Goal: Subscribe to service/newsletter

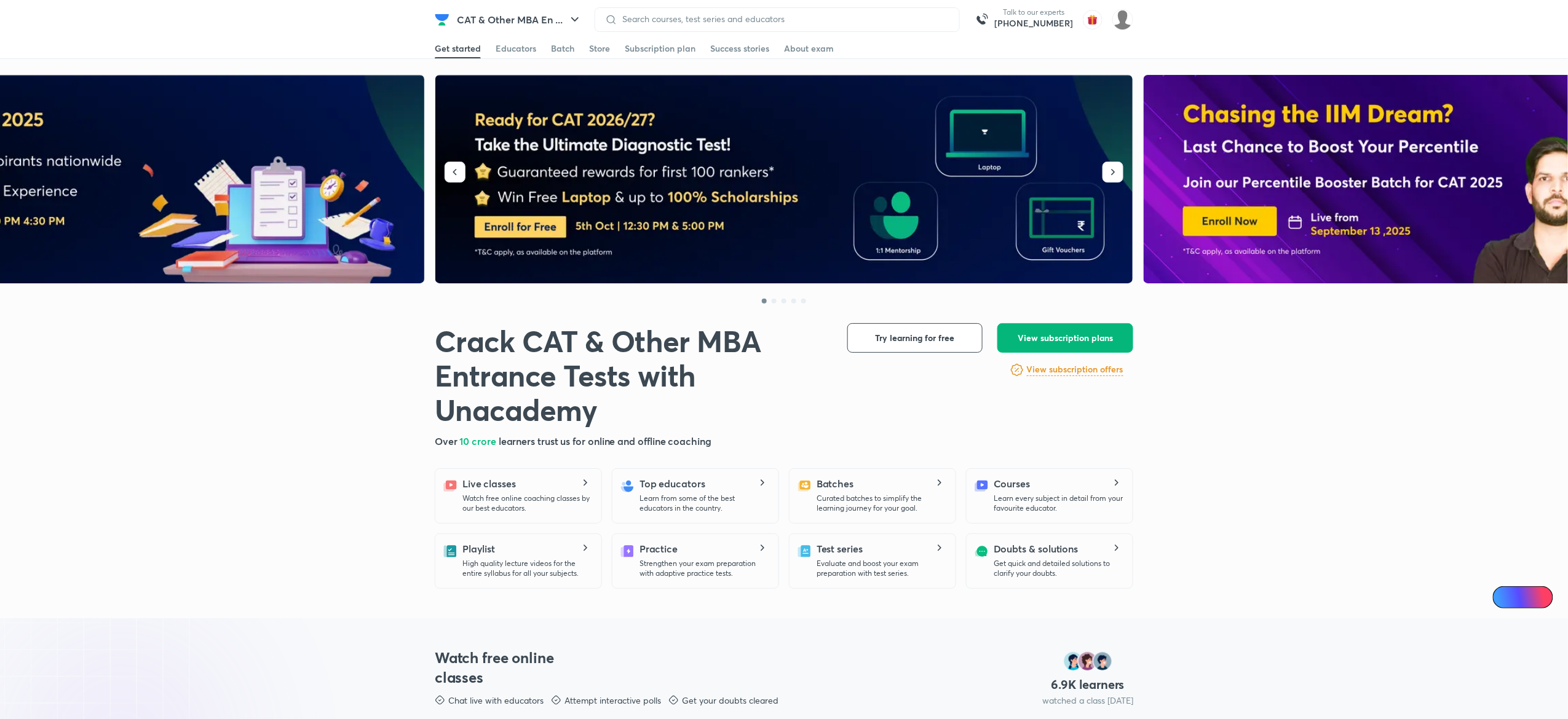
click at [1074, 343] on span "View subscription plans" at bounding box center [1065, 338] width 95 height 12
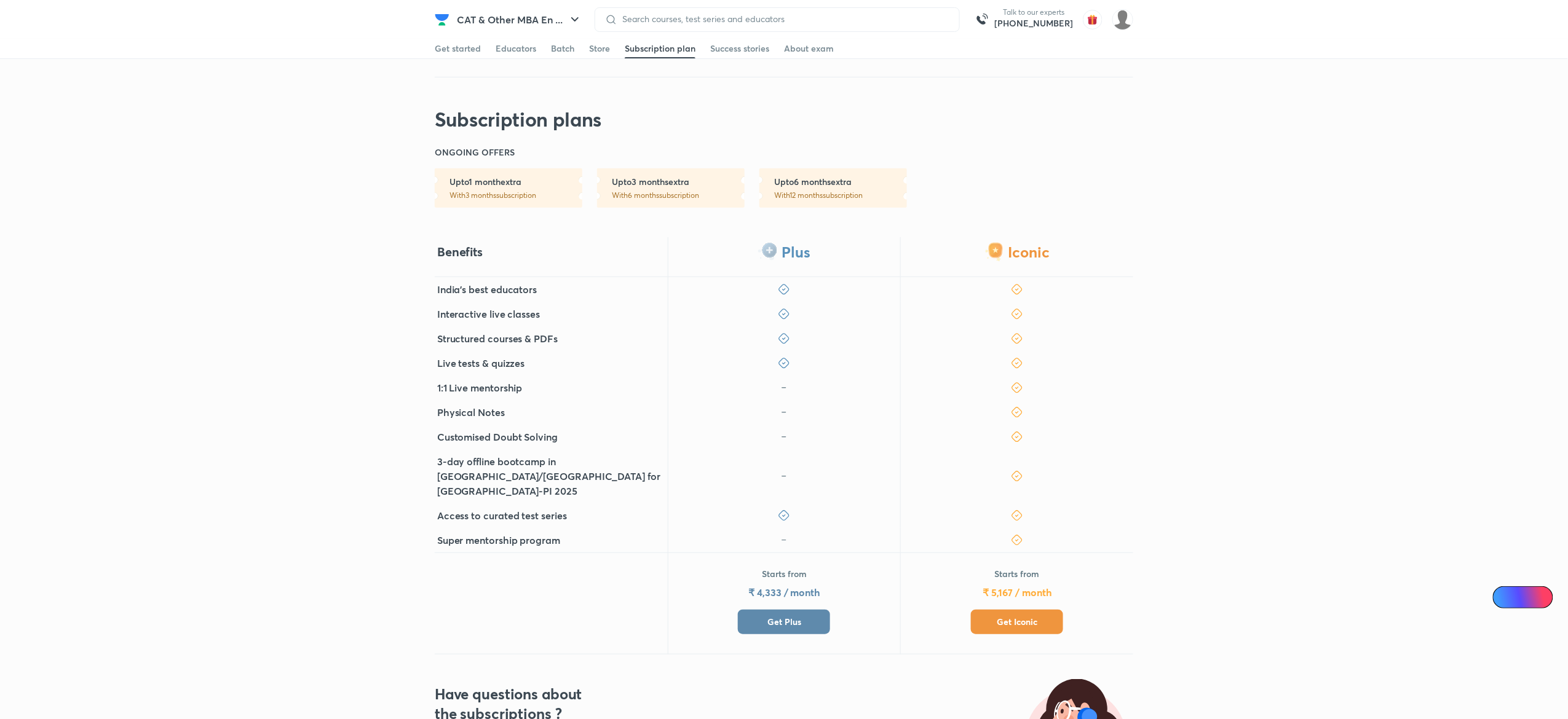
scroll to position [206, 0]
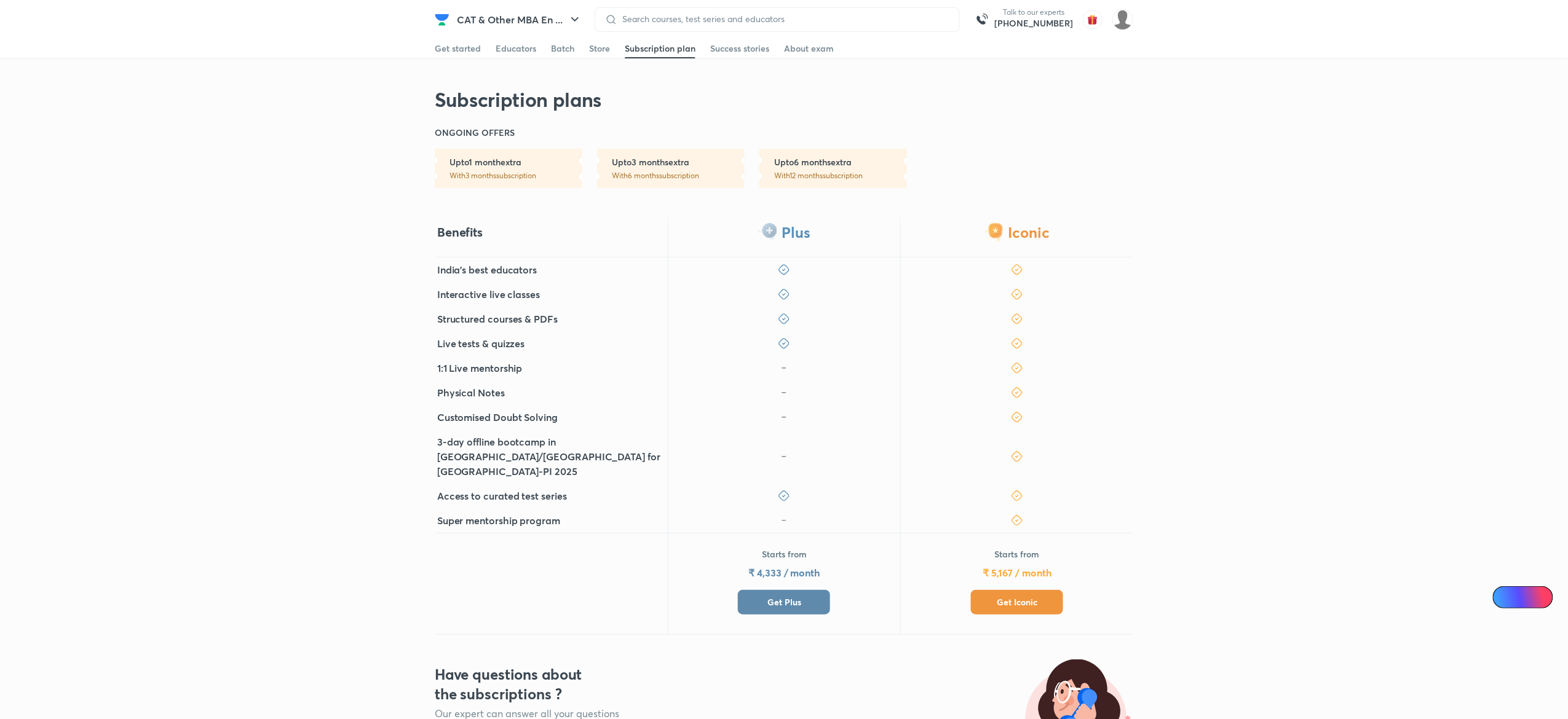
click at [815, 590] on button "Get Plus" at bounding box center [784, 602] width 93 height 25
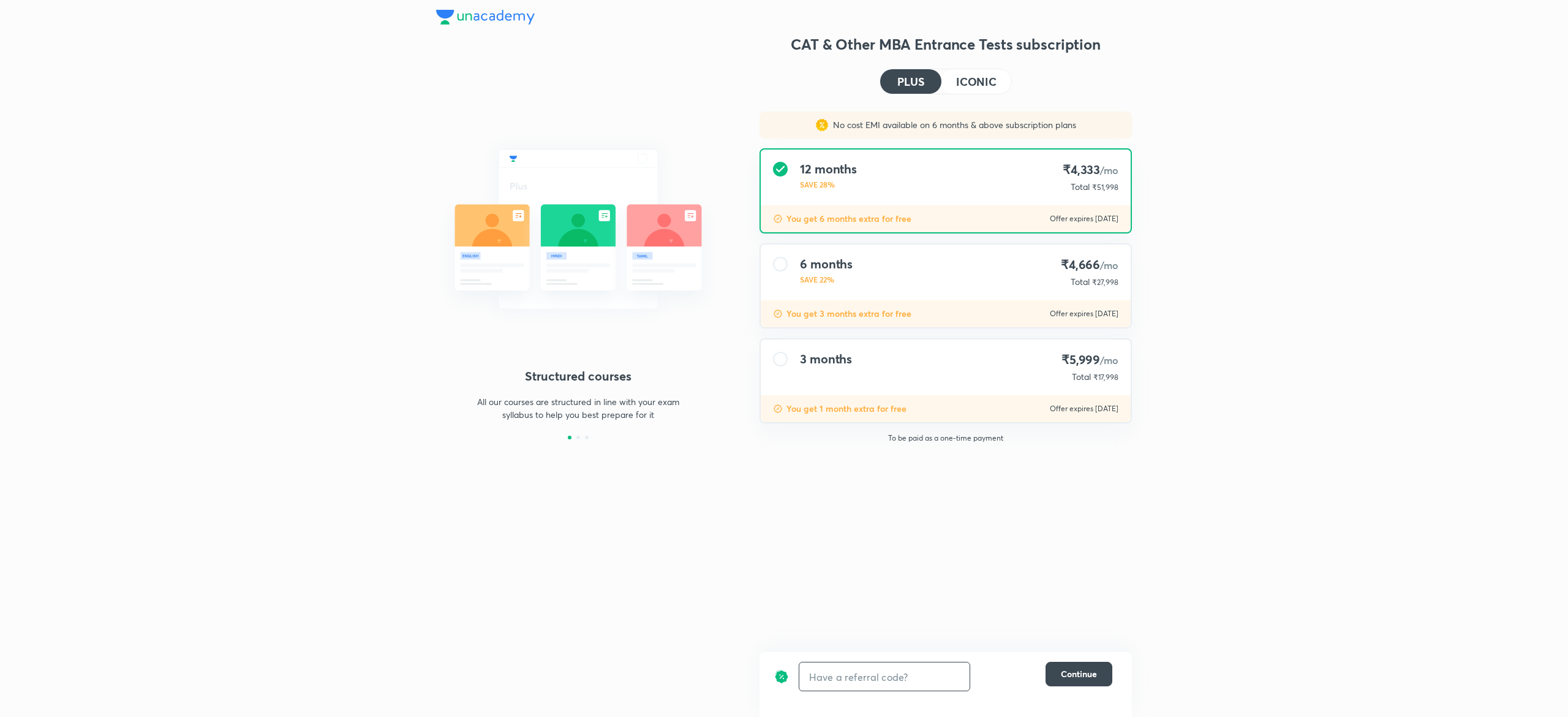
click at [866, 676] on input "text" at bounding box center [884, 677] width 170 height 28
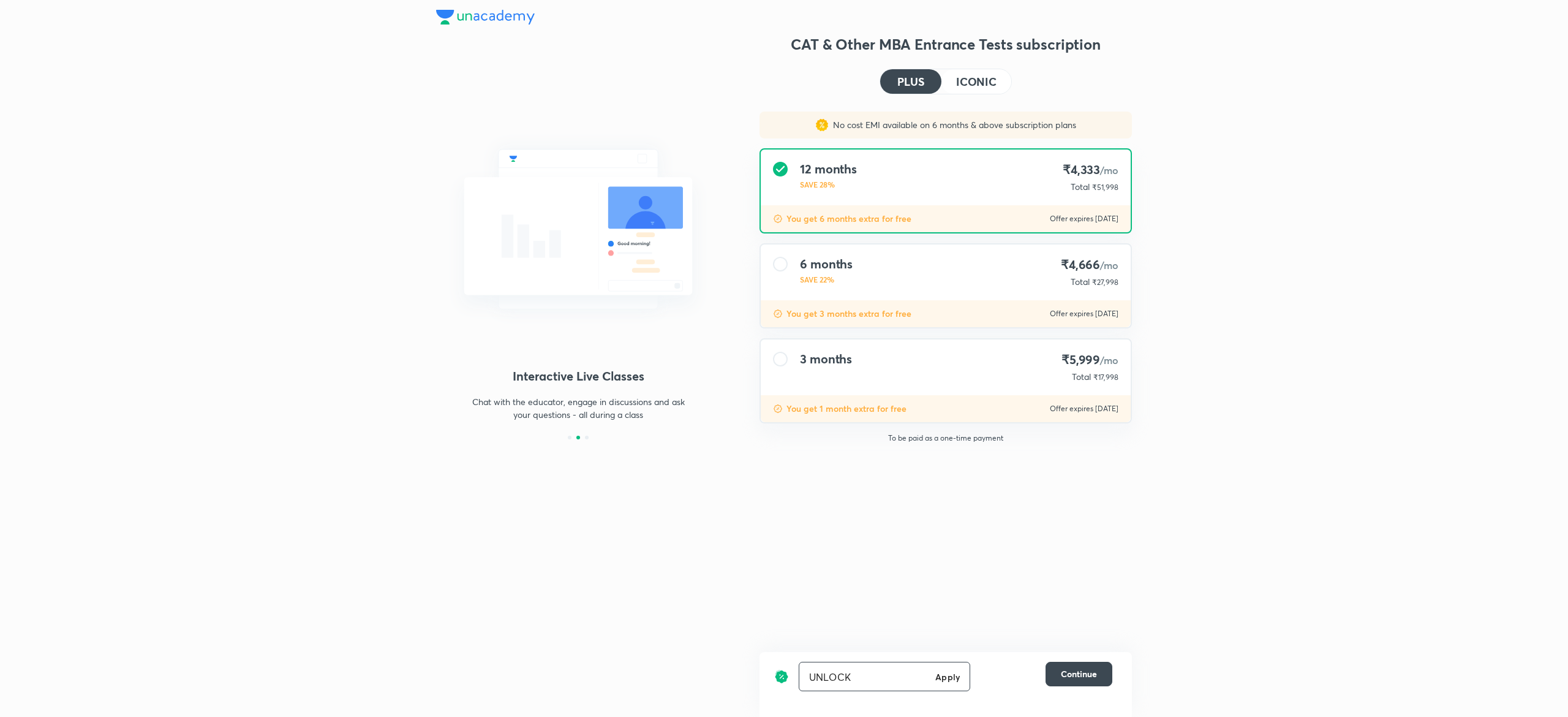
type input "UNLOCK"
